Goal: Submit feedback/report problem: Submit feedback/report problem

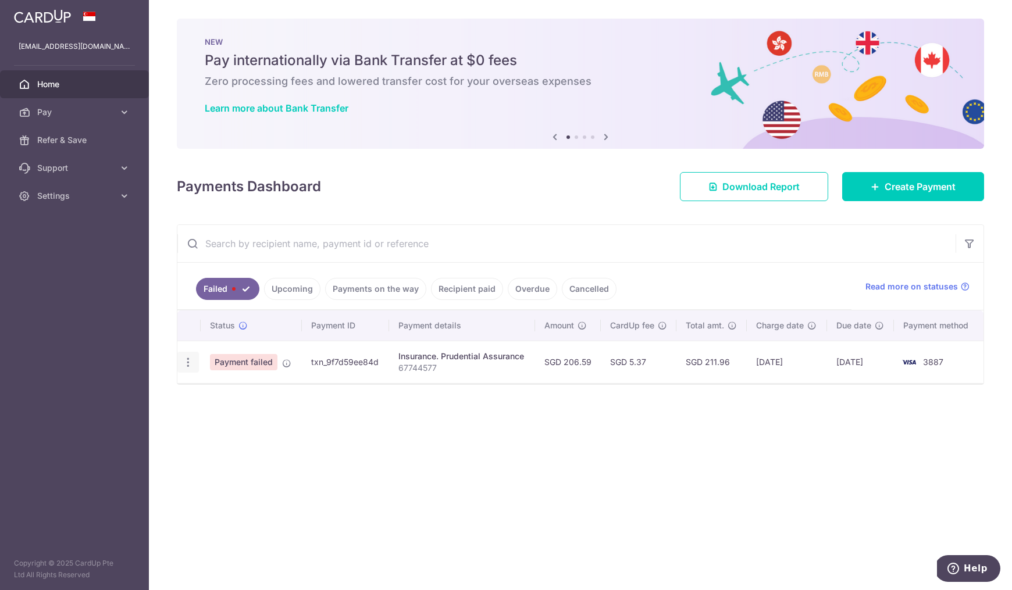
click at [185, 362] on icon "button" at bounding box center [188, 363] width 12 height 12
click at [375, 506] on div "× Pause Schedule Pause all future payments in this series Pause just this one p…" at bounding box center [580, 295] width 863 height 590
click at [58, 105] on link "Pay" at bounding box center [74, 112] width 149 height 28
click at [71, 142] on span "Payments" at bounding box center [75, 140] width 77 height 12
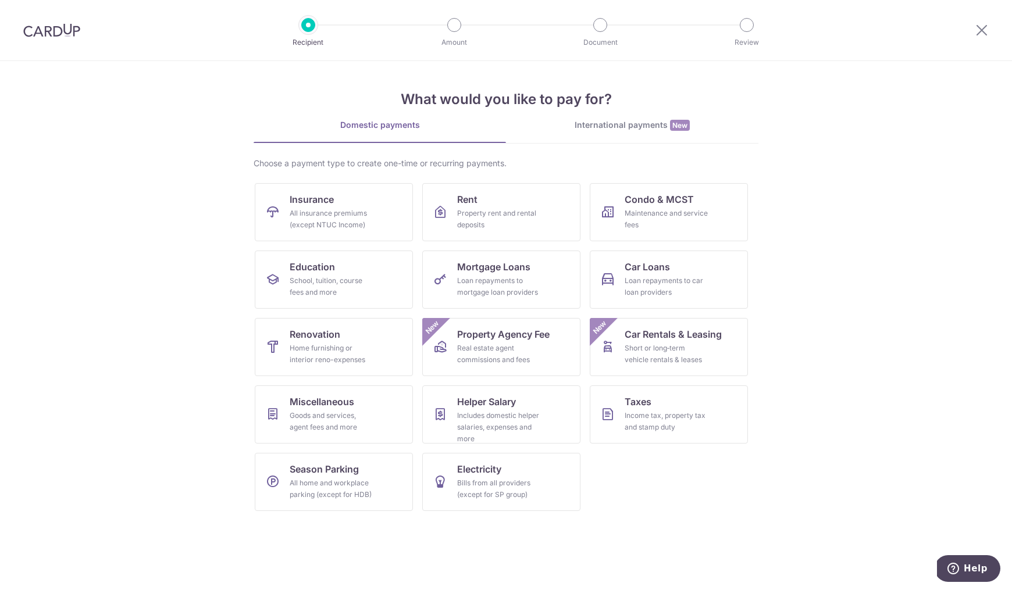
click at [44, 28] on img at bounding box center [51, 30] width 57 height 14
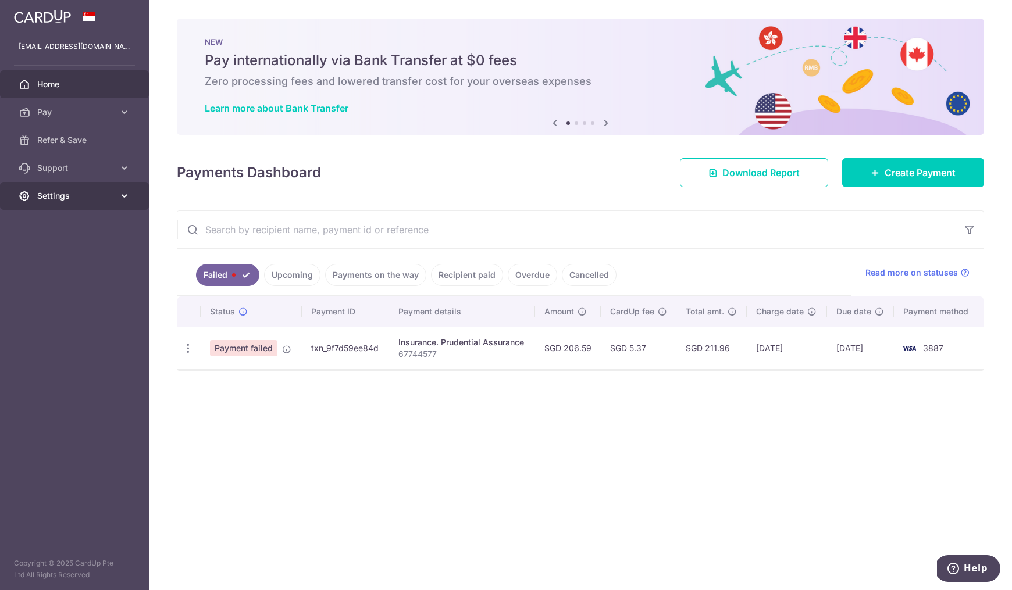
click at [59, 201] on span "Settings" at bounding box center [75, 196] width 77 height 12
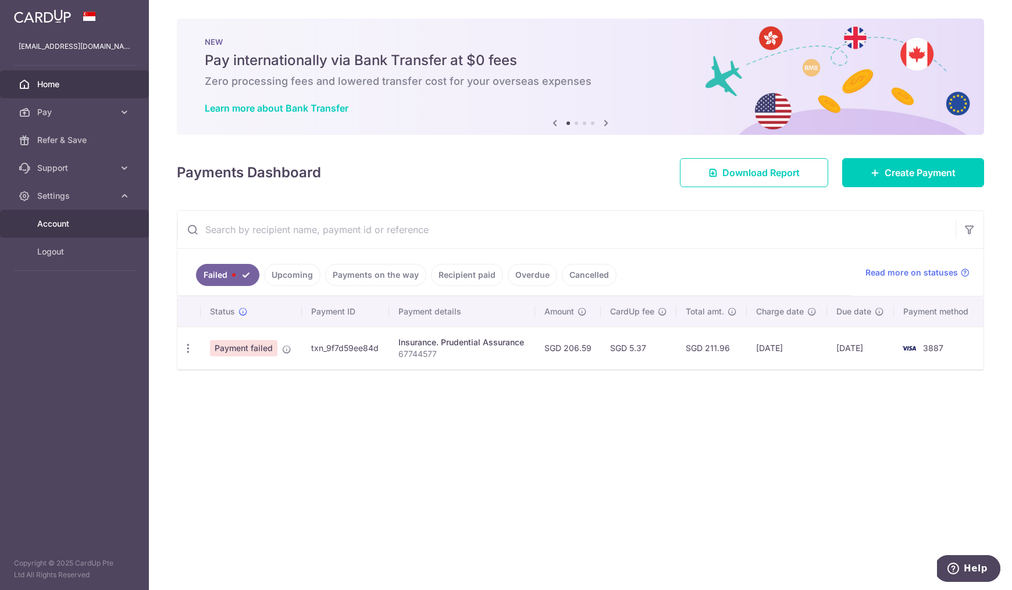
click at [105, 223] on span "Account" at bounding box center [75, 224] width 77 height 12
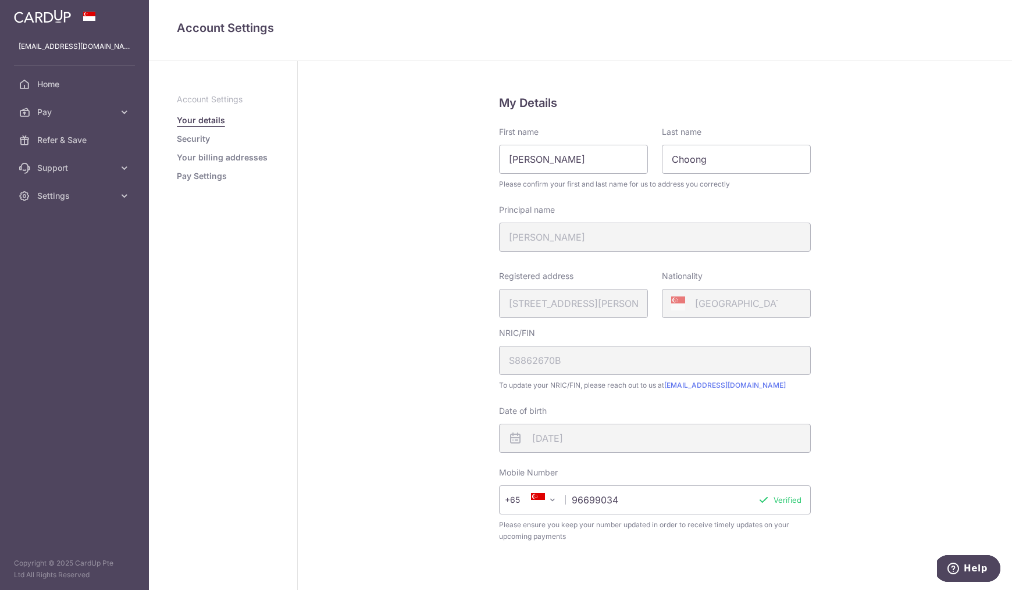
click at [214, 174] on link "Pay Settings" at bounding box center [202, 176] width 50 height 12
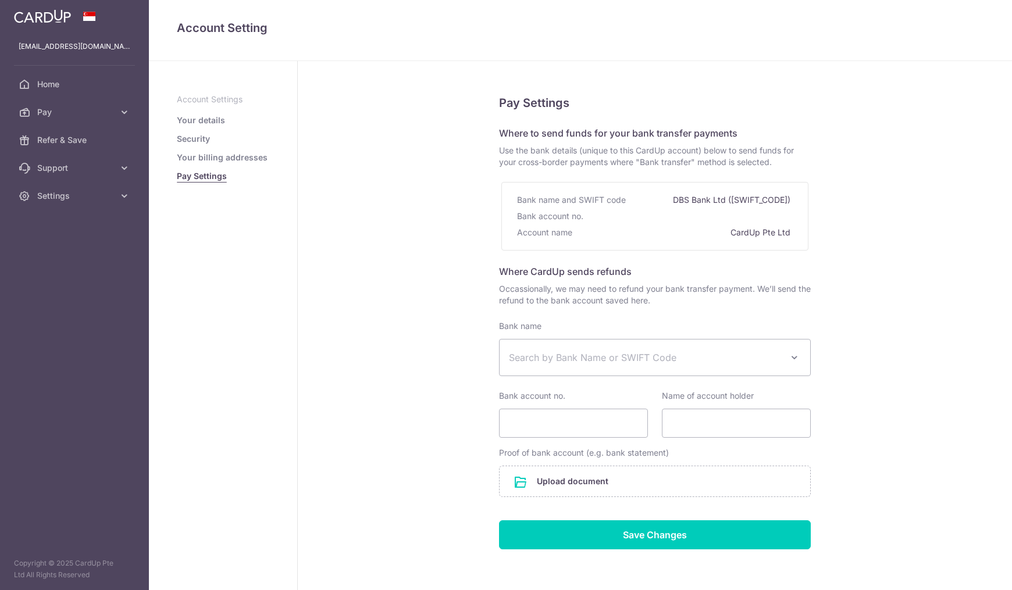
select select
click at [233, 152] on link "Your billing addresses" at bounding box center [222, 158] width 91 height 12
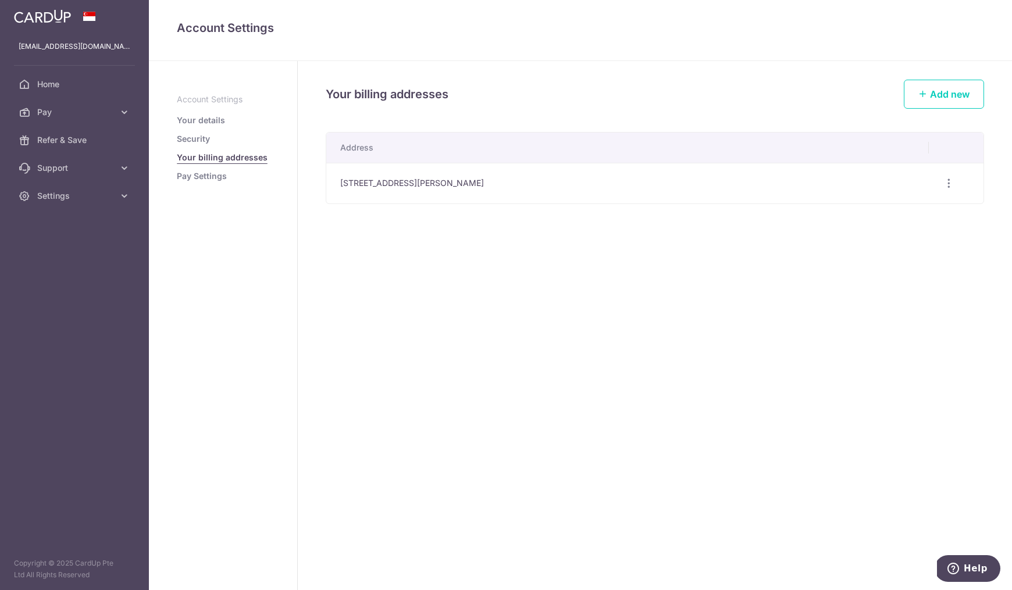
click at [190, 136] on link "Security" at bounding box center [193, 139] width 33 height 12
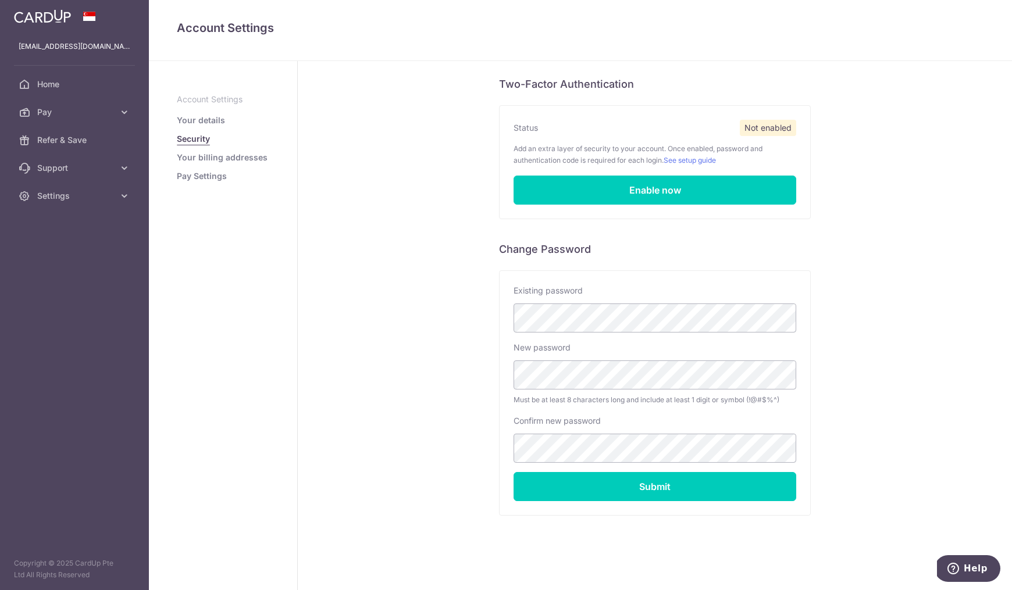
scroll to position [66, 0]
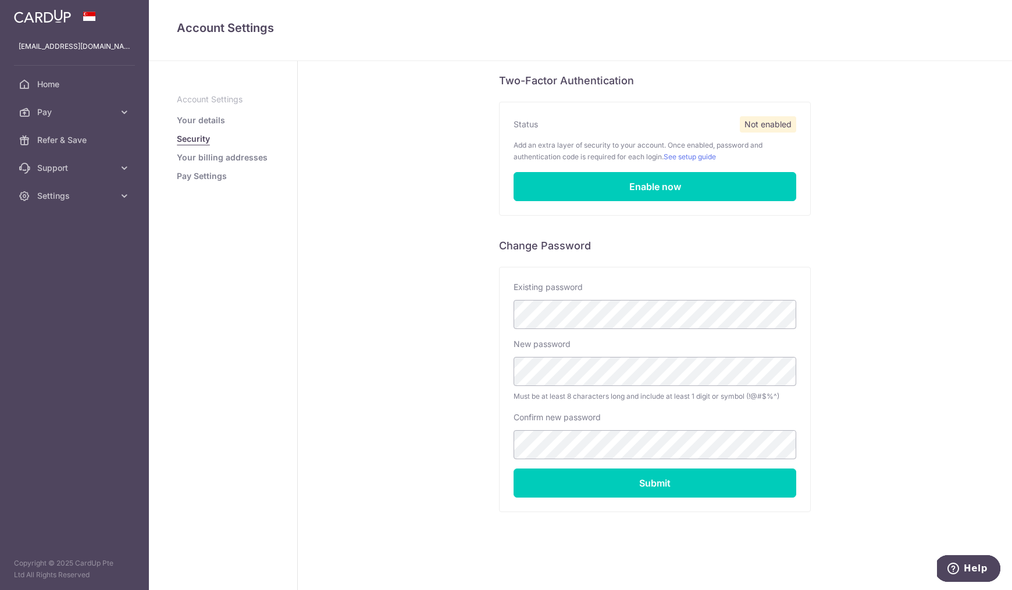
click at [212, 114] on ul "Account Settings Your details Security Your billing addresses Pay Settings" at bounding box center [223, 138] width 92 height 88
click at [199, 116] on link "Your details" at bounding box center [201, 121] width 48 height 12
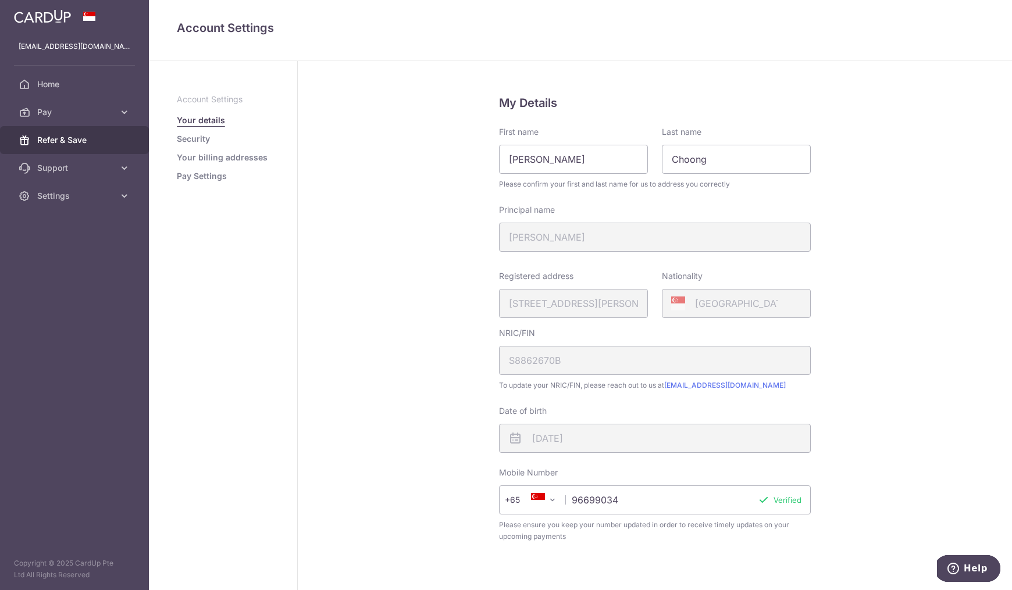
click at [130, 126] on link "Refer & Save" at bounding box center [74, 140] width 149 height 28
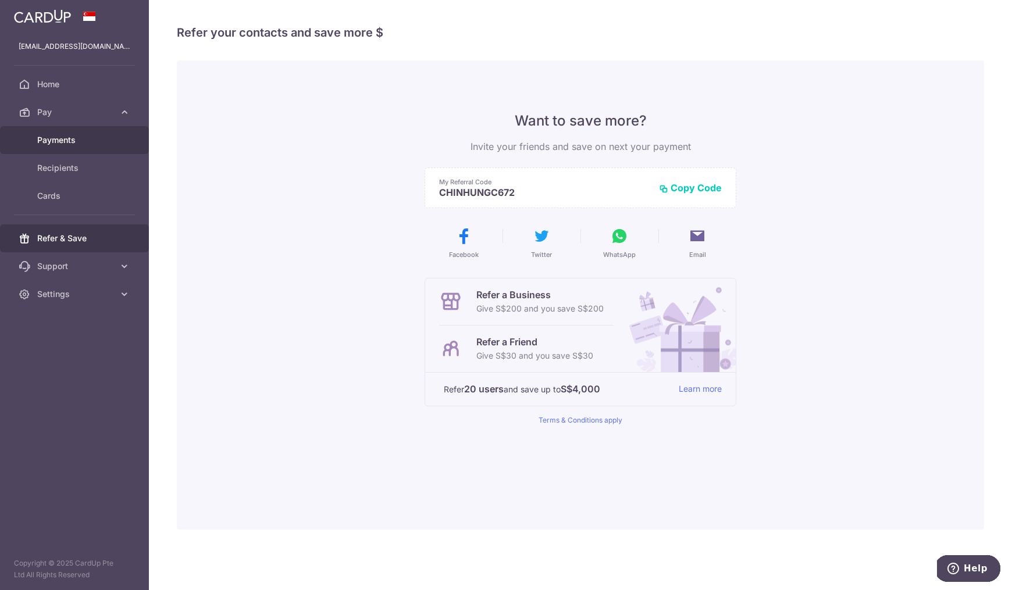
click at [85, 140] on span "Payments" at bounding box center [75, 140] width 77 height 12
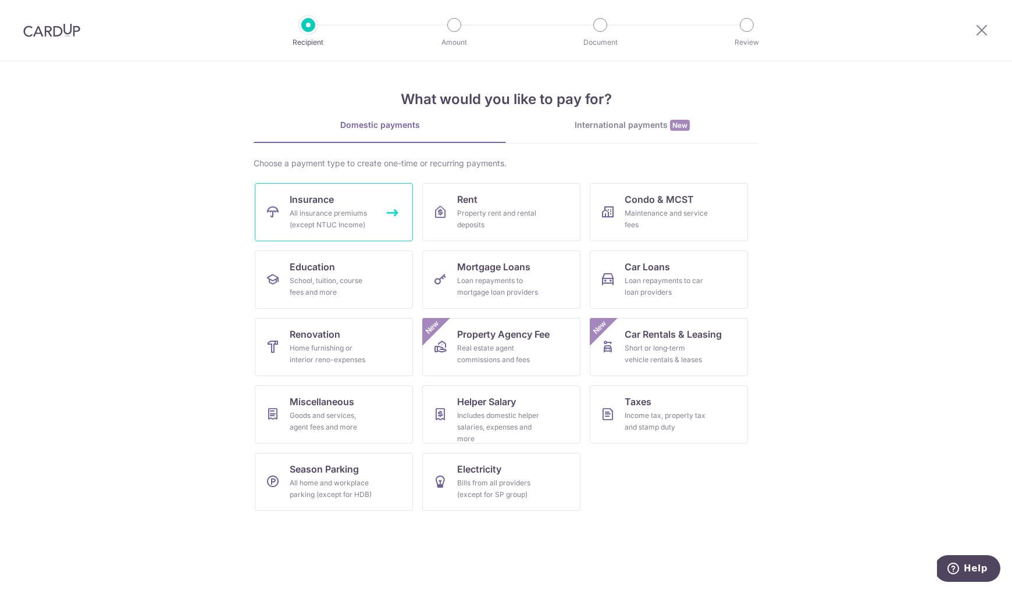
click at [381, 202] on link "Insurance All insurance premiums (except NTUC Income)" at bounding box center [334, 212] width 158 height 58
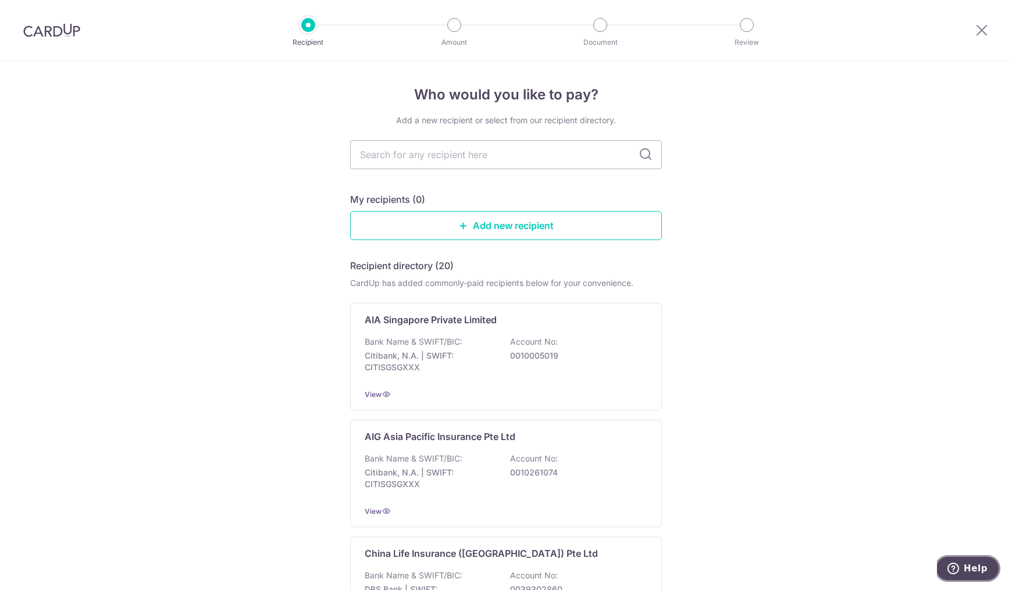
click at [956, 571] on icon "Help" at bounding box center [953, 569] width 12 height 12
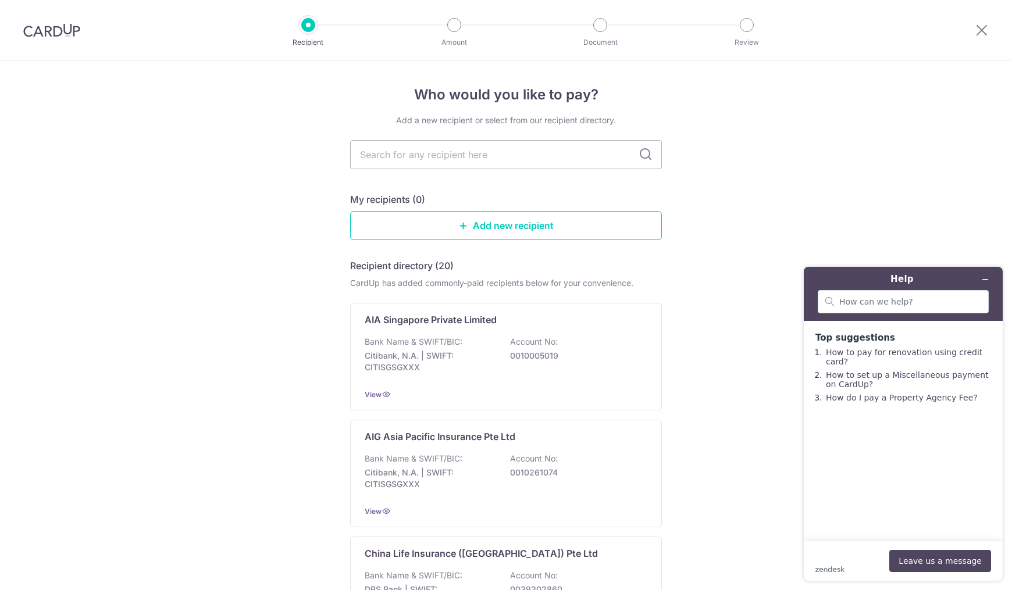
click at [840, 565] on div "zendesk .cls-1{fill:#03363d;} Leave us a message" at bounding box center [903, 561] width 176 height 22
click at [933, 561] on button "Leave us a message" at bounding box center [940, 561] width 102 height 22
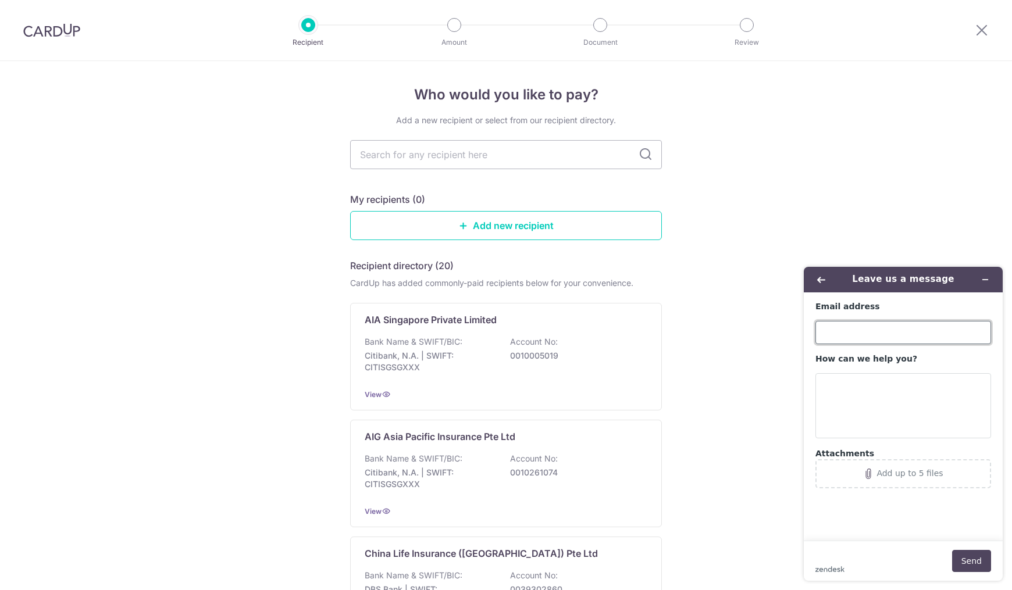
click at [875, 330] on input "Email address" at bounding box center [903, 332] width 176 height 23
type input "[EMAIL_ADDRESS][DOMAIN_NAME]"
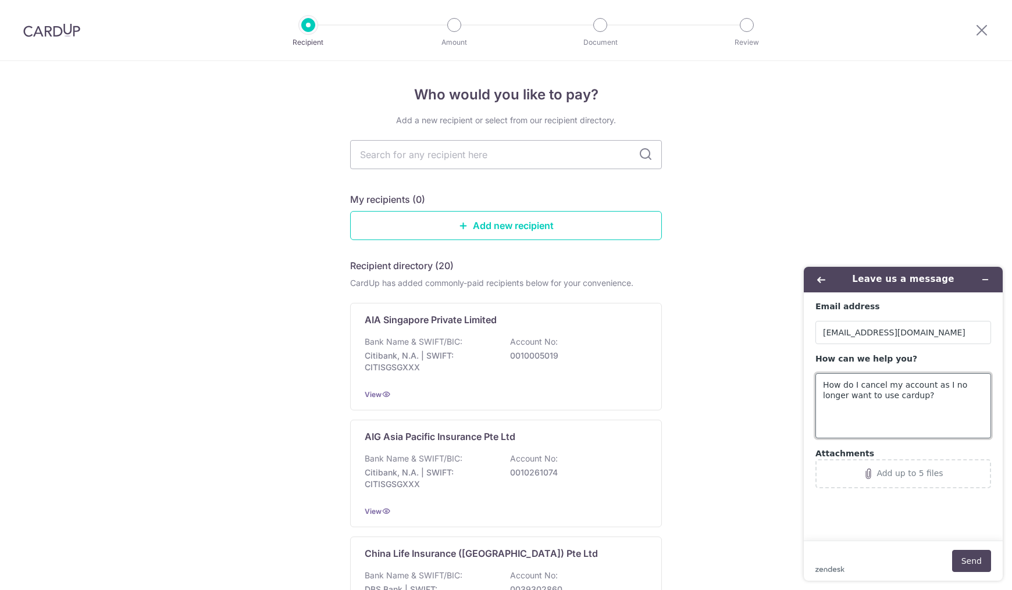
click at [884, 384] on textarea "How do I cancel my account as I no longer want to use cardup?" at bounding box center [903, 405] width 176 height 65
type textarea "How do I close my account as I no longer want to use cardup?"
click at [972, 555] on button "Send" at bounding box center [971, 561] width 39 height 22
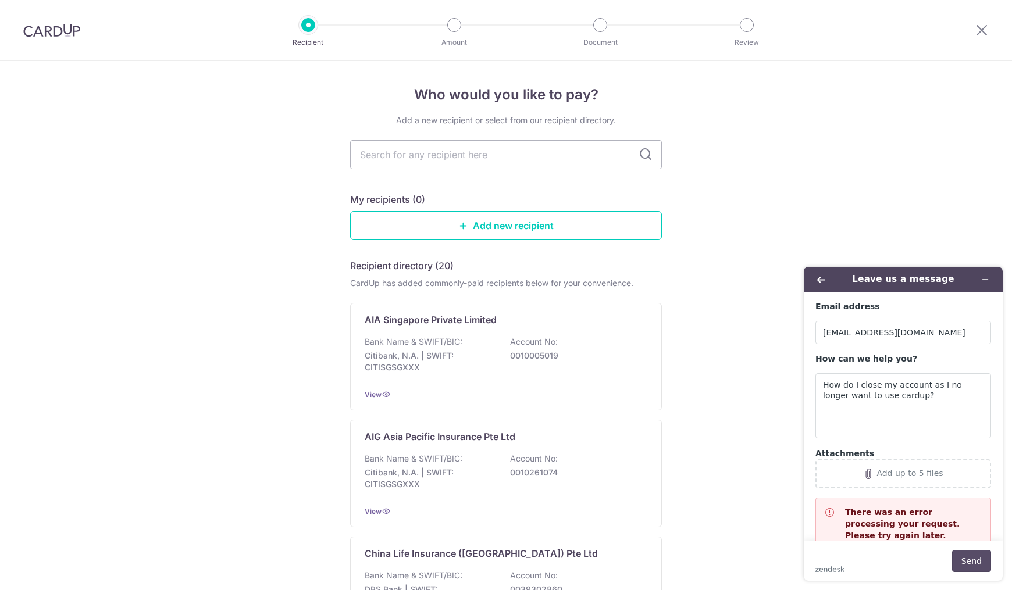
scroll to position [27, 0]
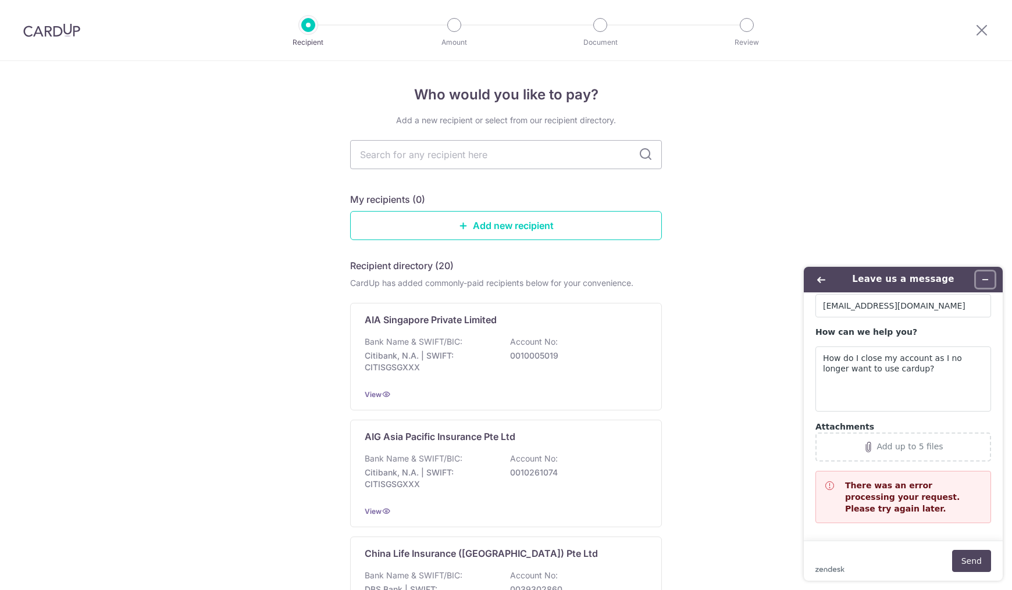
click at [979, 282] on button "Minimize widget" at bounding box center [985, 280] width 19 height 16
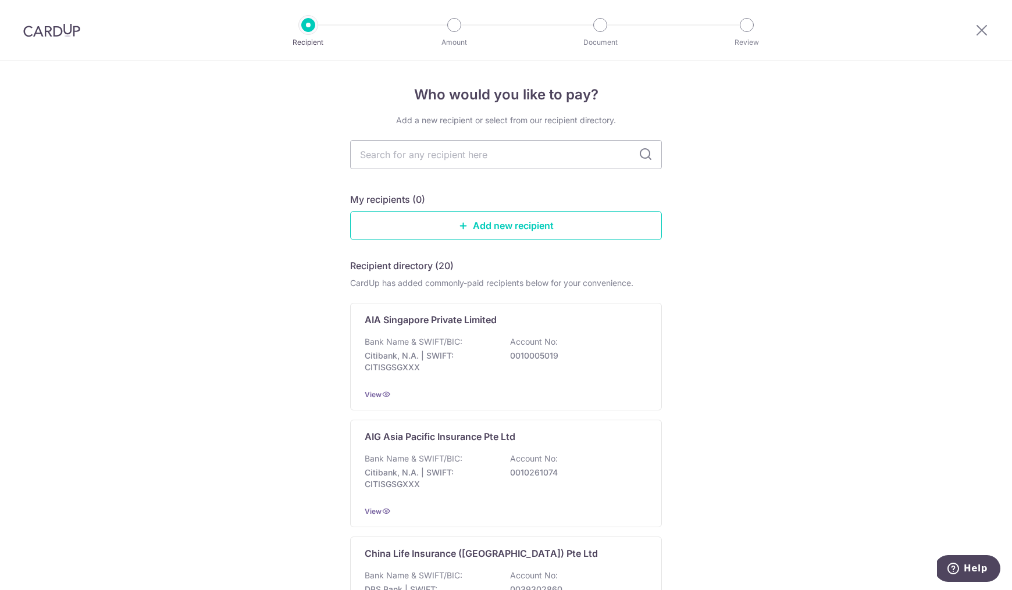
click at [49, 24] on img at bounding box center [51, 30] width 57 height 14
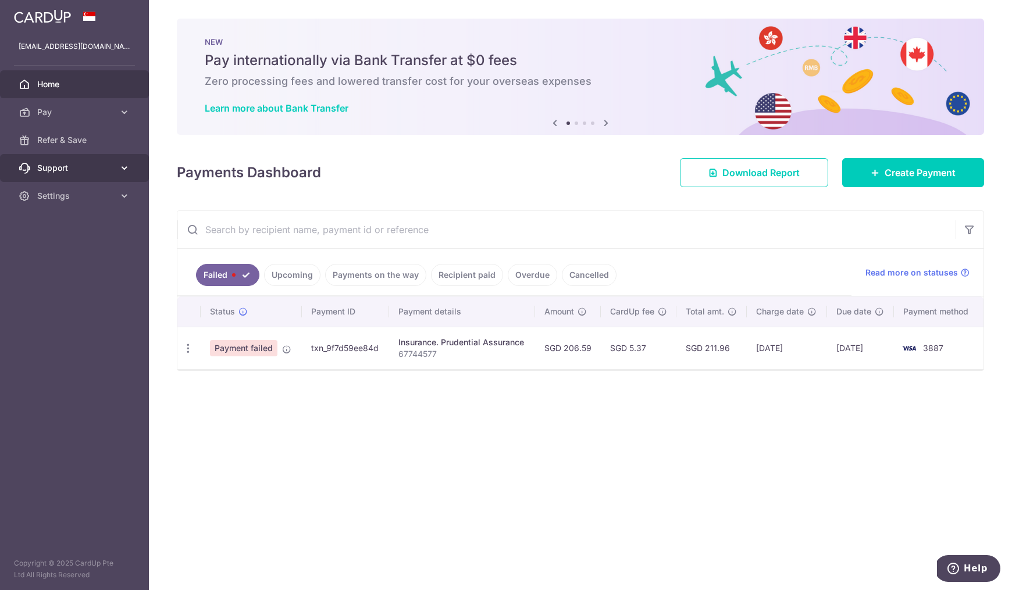
click at [83, 172] on span "Support" at bounding box center [75, 168] width 77 height 12
click at [64, 225] on span "Contact Us" at bounding box center [75, 224] width 77 height 12
